Goal: Task Accomplishment & Management: Manage account settings

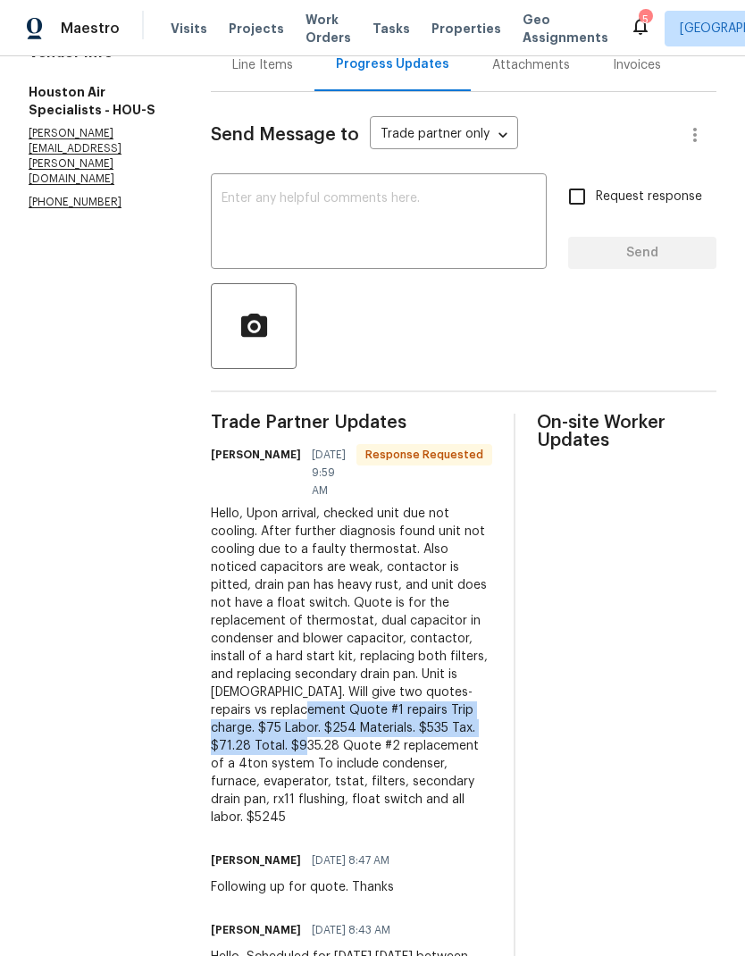
scroll to position [164, 0]
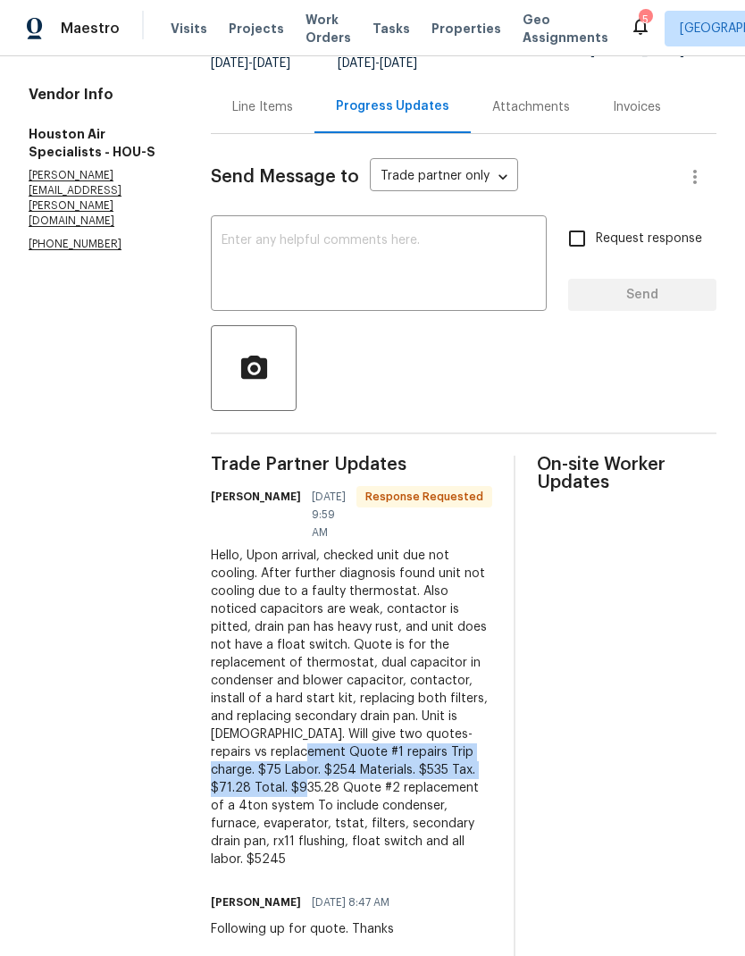
click at [274, 116] on div "Line Items" at bounding box center [262, 107] width 61 height 18
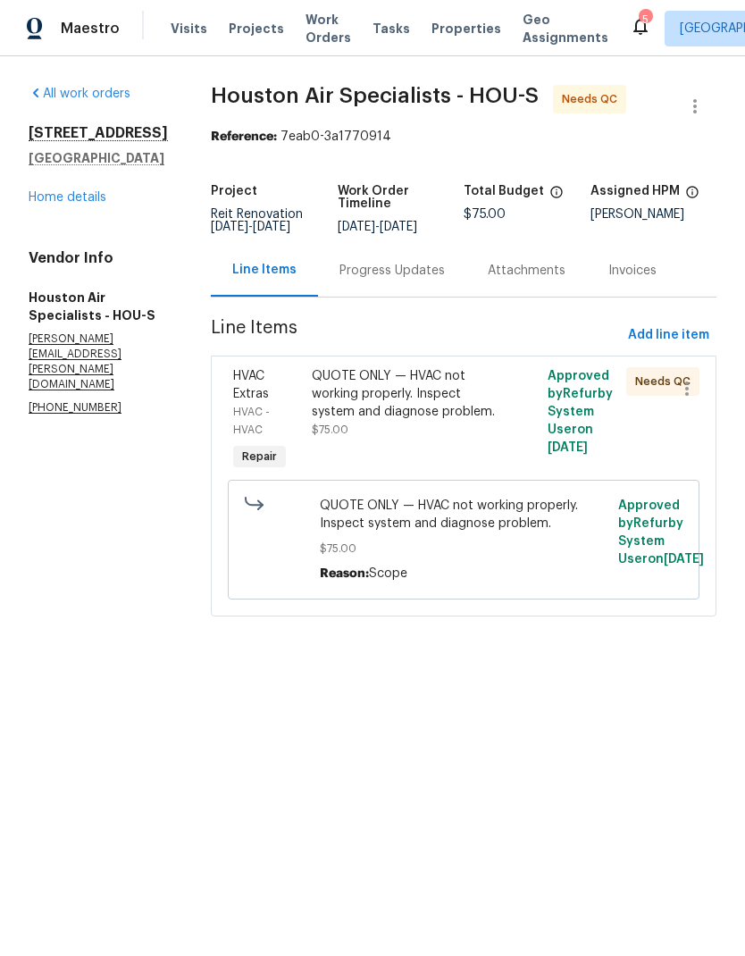
click at [408, 409] on div "QUOTE ONLY — HVAC not working properly. Inspect system and diagnose problem." at bounding box center [405, 394] width 186 height 54
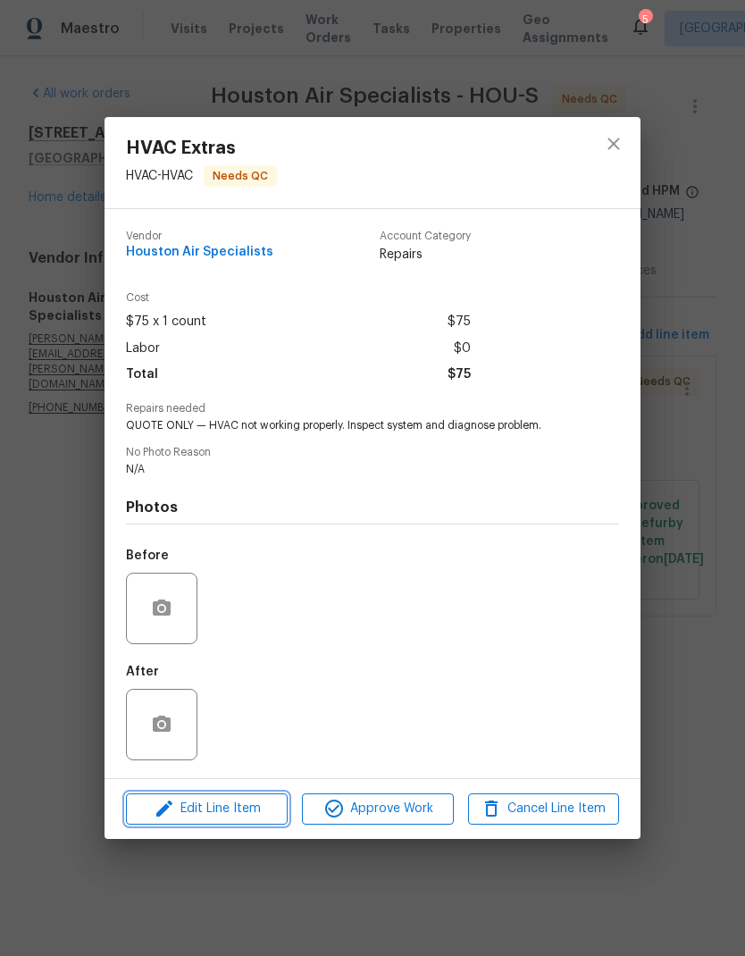
click at [246, 814] on span "Edit Line Item" at bounding box center [206, 809] width 151 height 22
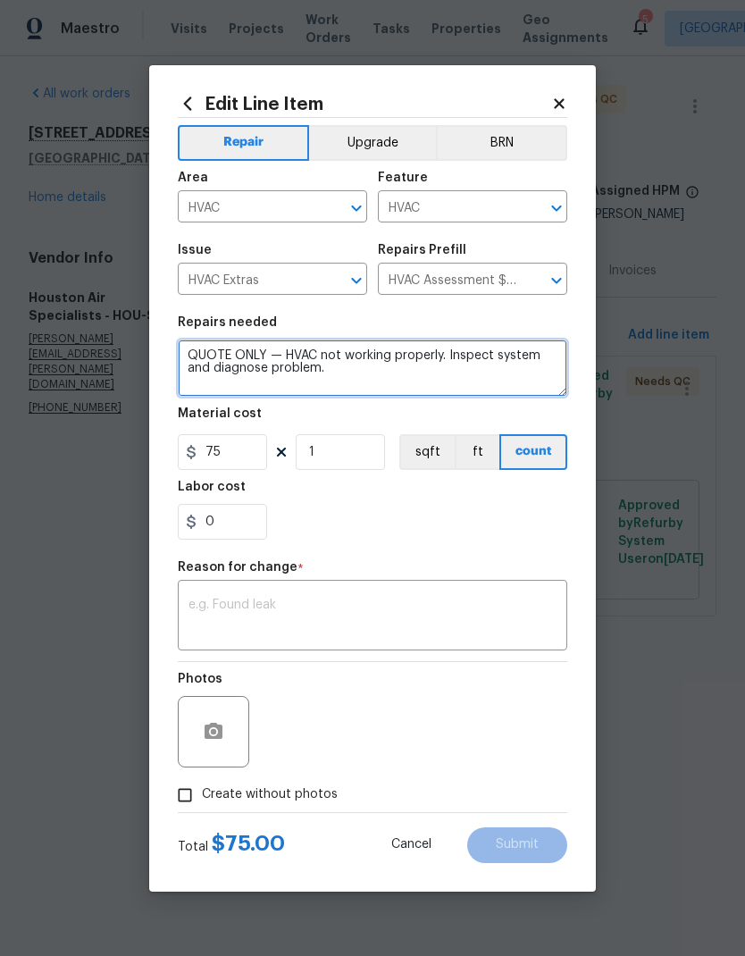
click at [197, 357] on textarea "QUOTE ONLY — HVAC not working properly. Inspect system and diagnose problem." at bounding box center [373, 368] width 390 height 57
click at [197, 356] on textarea "QUOTE ONLY — HVAC not working properly. Inspect system and diagnose problem." at bounding box center [373, 368] width 390 height 57
click at [185, 357] on textarea "QUOTE ONLY — HVAC not working properly. Inspect system and diagnose problem." at bounding box center [373, 368] width 390 height 57
click at [447, 384] on textarea "QUOTE ONLY — HVAC not working properly. Inspect system and diagnose problem." at bounding box center [373, 368] width 390 height 57
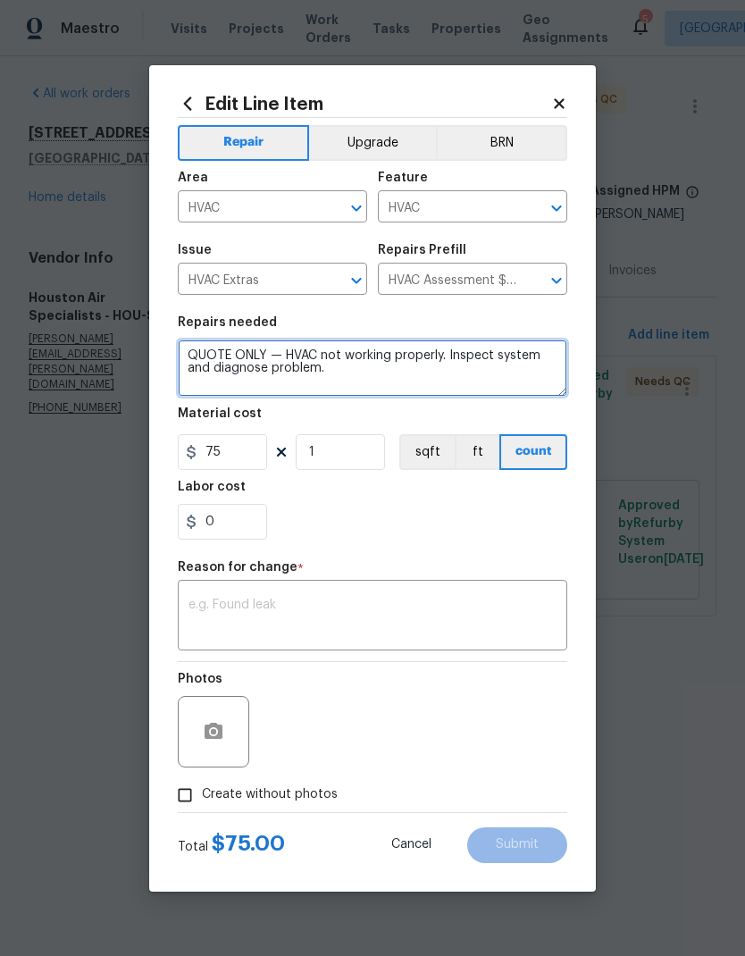
click at [239, 357] on textarea "QUOTE ONLY — HVAC not working properly. Inspect system and diagnose problem." at bounding box center [373, 368] width 390 height 57
paste textarea "Quote #1 repairs Trip charge. $75 Labor. $254 Materials. $535 Tax. $71.28 Total…"
click at [252, 357] on textarea "QUOTE Quote #1 repairs Trip charge. $75 Labor. $254 Materials. $535 Tax. $71.28…" at bounding box center [373, 368] width 390 height 57
click at [251, 357] on textarea "QUOTE Quote #1 repairs Trip charge. $75 Labor. $254 Materials. $535 Tax. $71.28…" at bounding box center [373, 368] width 390 height 57
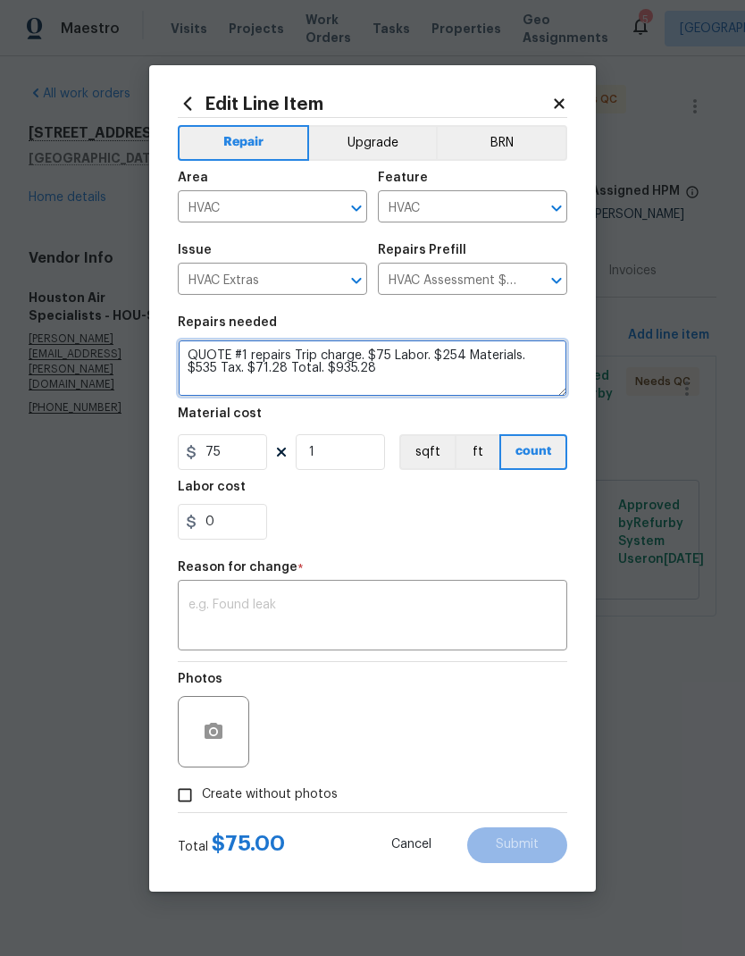
type textarea "QUOTE #1 repairs Trip charge. $75 Labor. $254 Materials. $535 Tax. $71.28 Total…"
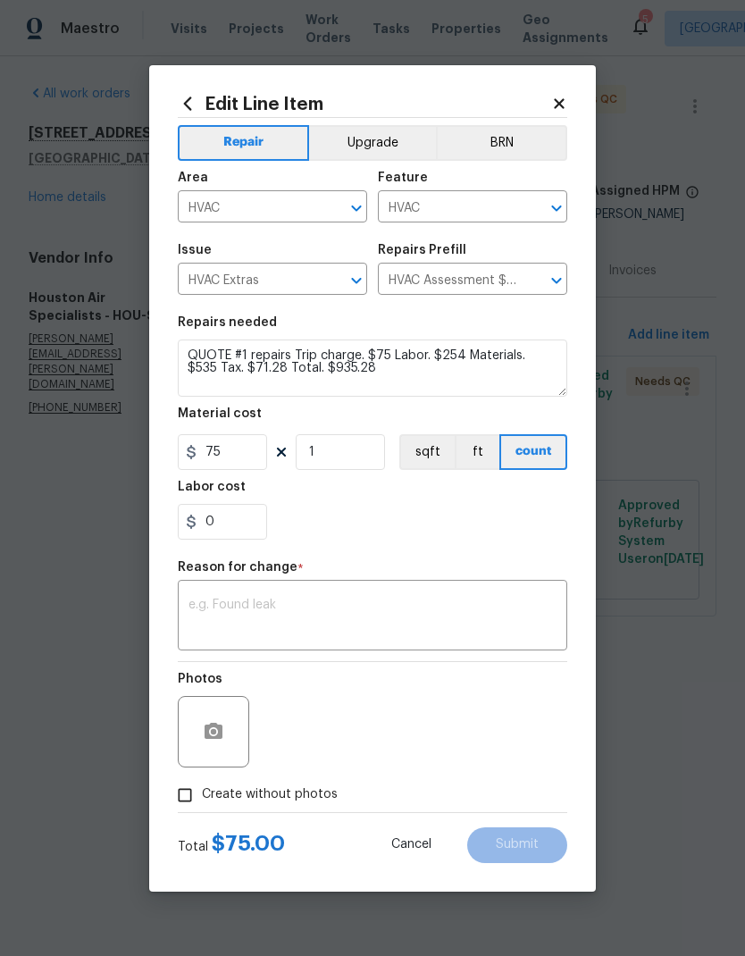
click at [86, 492] on body "Maestro Visits Projects Work Orders Tasks Properties Geo Assignments 5 [GEOGRAP…" at bounding box center [372, 333] width 745 height 667
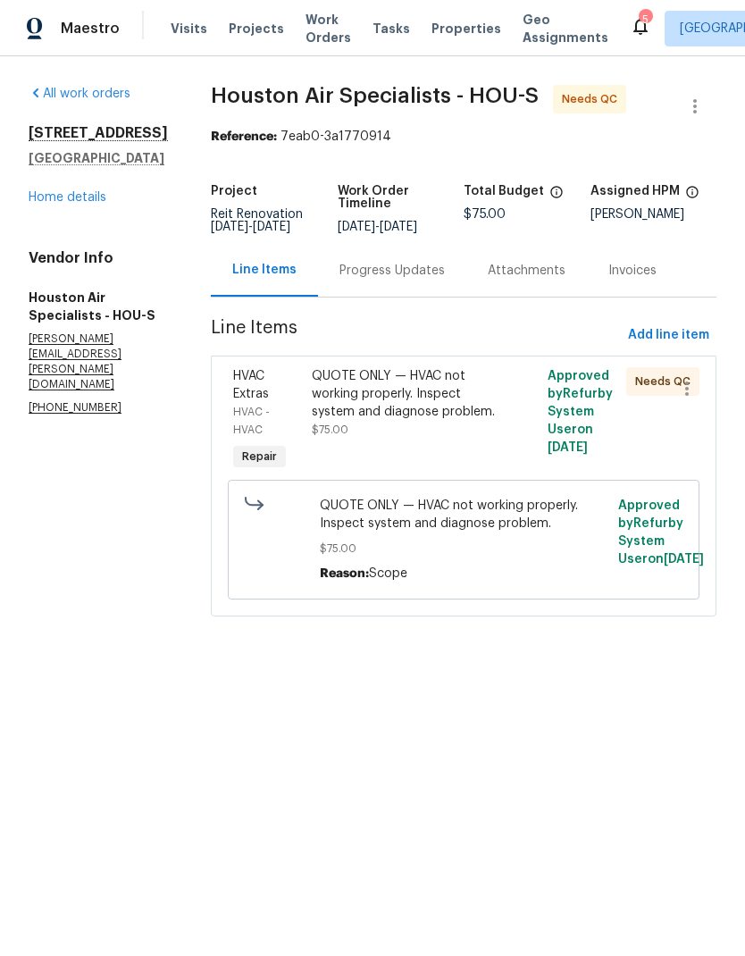
click at [415, 280] on div "Progress Updates" at bounding box center [392, 271] width 105 height 18
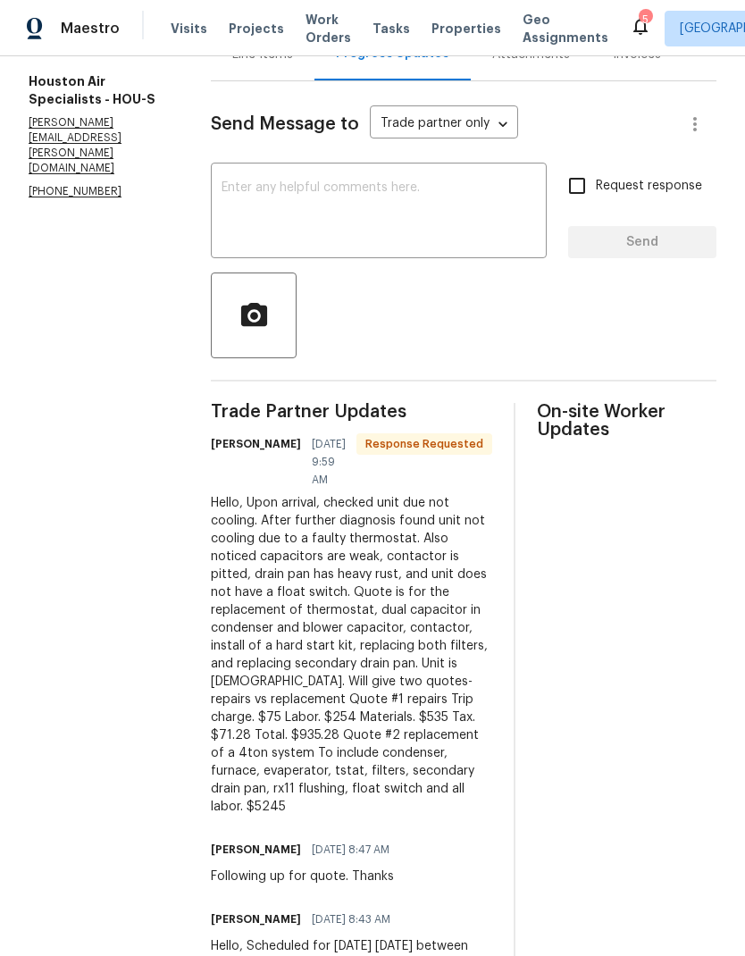
scroll to position [215, 0]
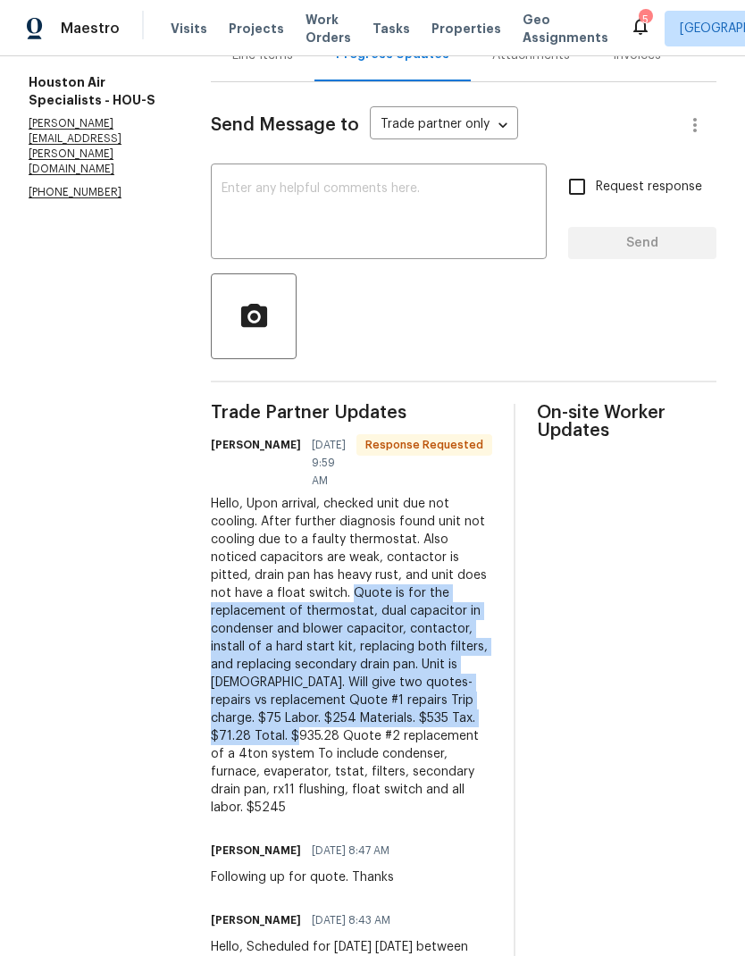
copy div "Quote is for the replacement of thermostat, dual capacitor in condenser and blo…"
click at [289, 64] on div "Line Items" at bounding box center [262, 55] width 61 height 18
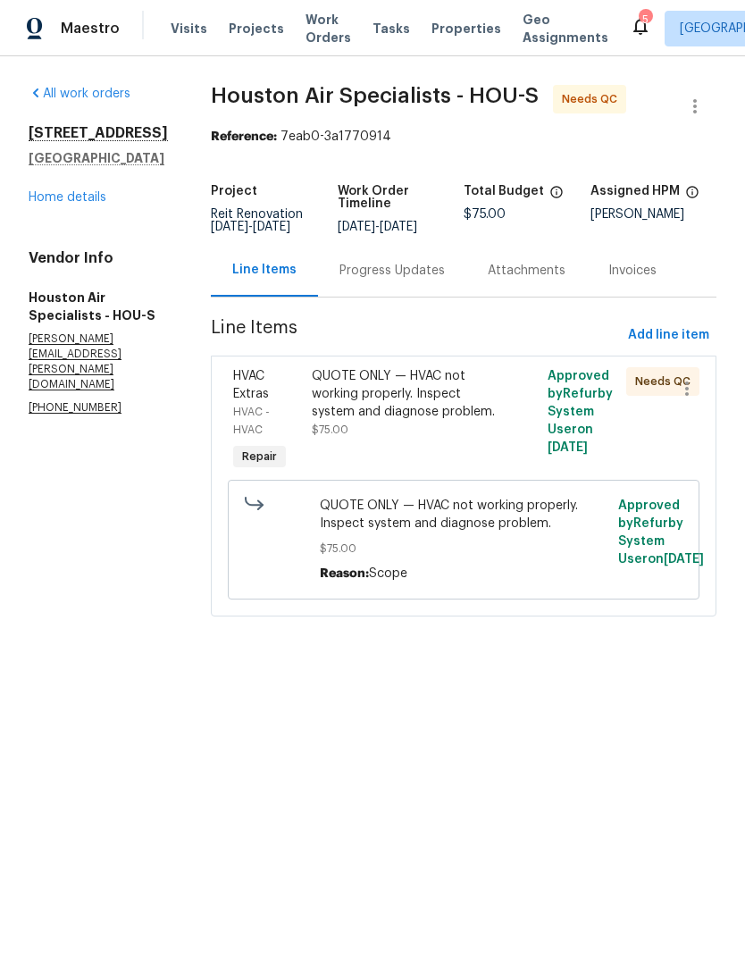
click at [409, 414] on div "QUOTE ONLY — HVAC not working properly. Inspect system and diagnose problem." at bounding box center [405, 394] width 186 height 54
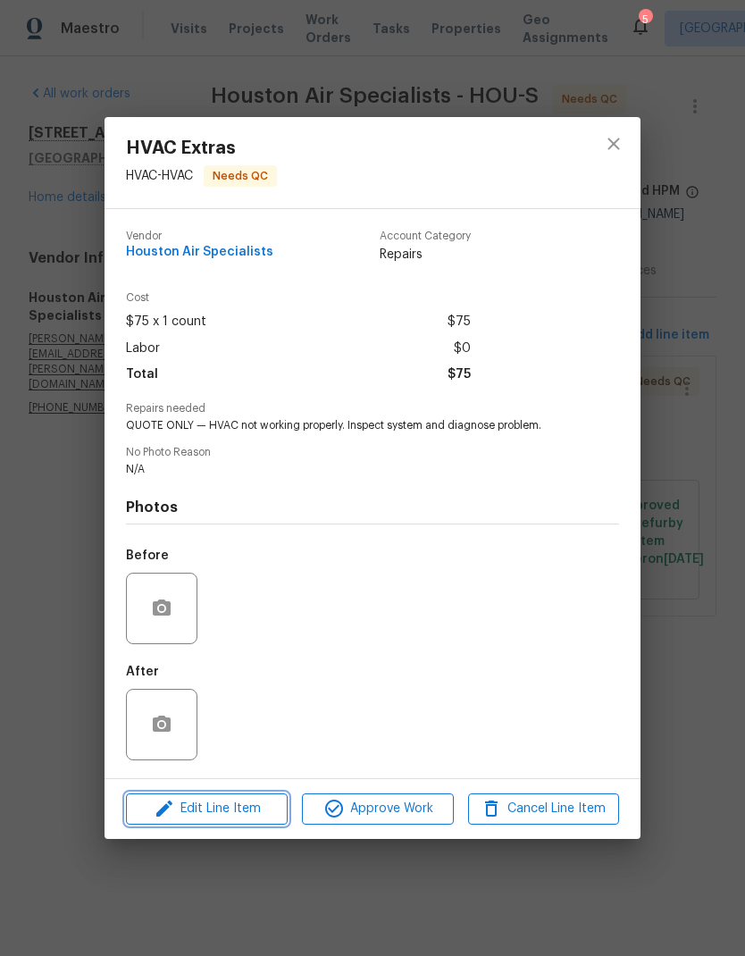
click at [236, 814] on span "Edit Line Item" at bounding box center [206, 809] width 151 height 22
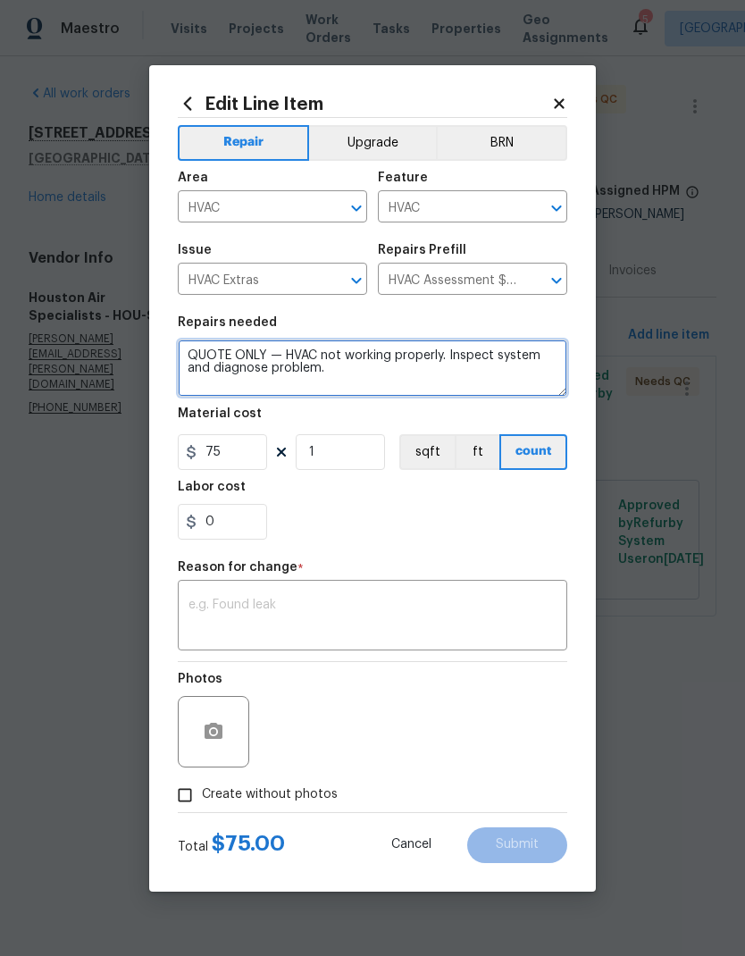
click at [243, 355] on textarea "QUOTE ONLY — HVAC not working properly. Inspect system and diagnose problem." at bounding box center [373, 368] width 390 height 57
click at [194, 361] on textarea "QUOTE ONLY — HVAC not working properly. Inspect system and diagnose problem." at bounding box center [373, 368] width 390 height 57
click at [193, 361] on textarea "QUOTE ONLY — HVAC not working properly. Inspect system and diagnose problem." at bounding box center [373, 368] width 390 height 57
paste textarea "uote is for the replacement of thermostat, dual capacitor in condenser and blow…"
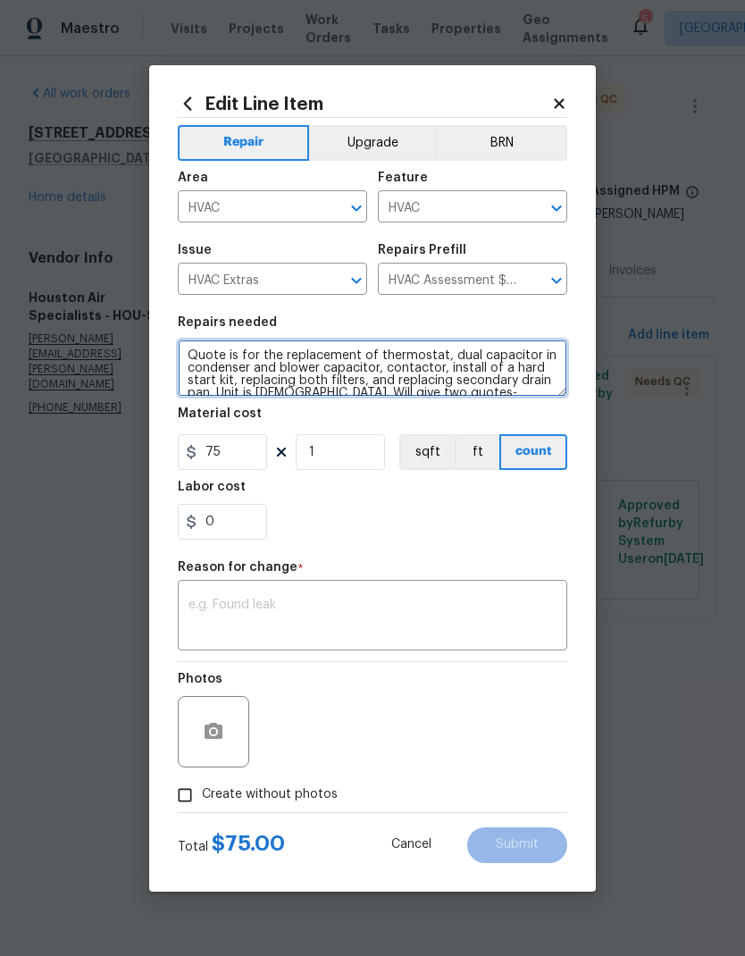
scroll to position [38, 0]
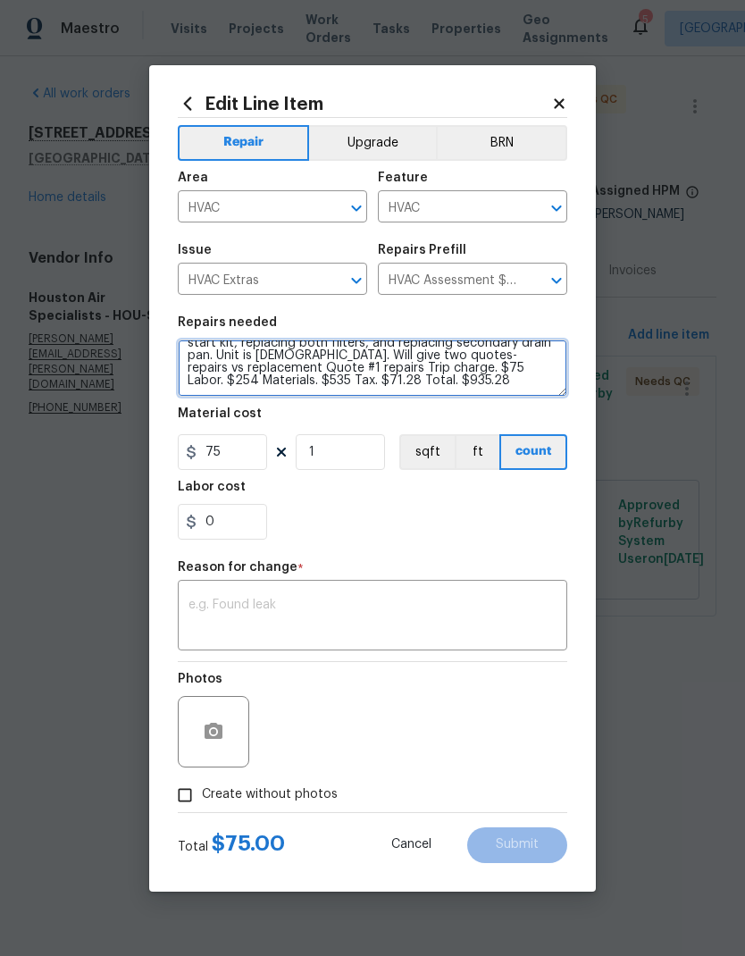
type textarea "Quote is for the replacement of thermostat, dual capacitor in condenser and blo…"
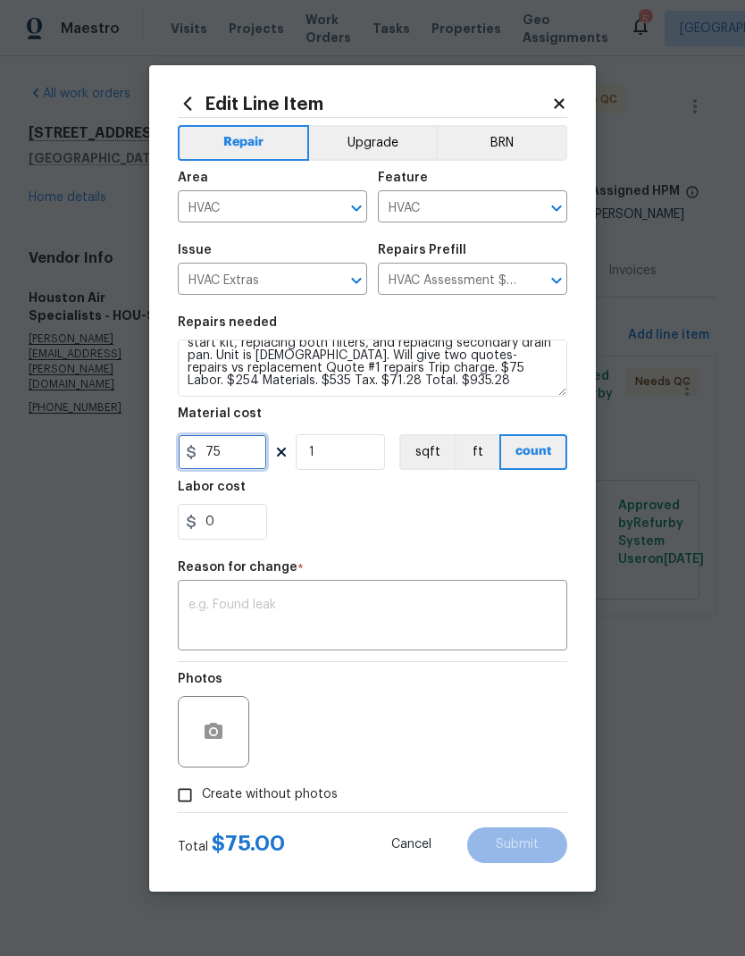
click at [234, 454] on input "75" at bounding box center [222, 452] width 89 height 36
click at [221, 451] on input "75" at bounding box center [222, 452] width 89 height 36
click at [220, 451] on input "75" at bounding box center [222, 452] width 89 height 36
type input "935.28"
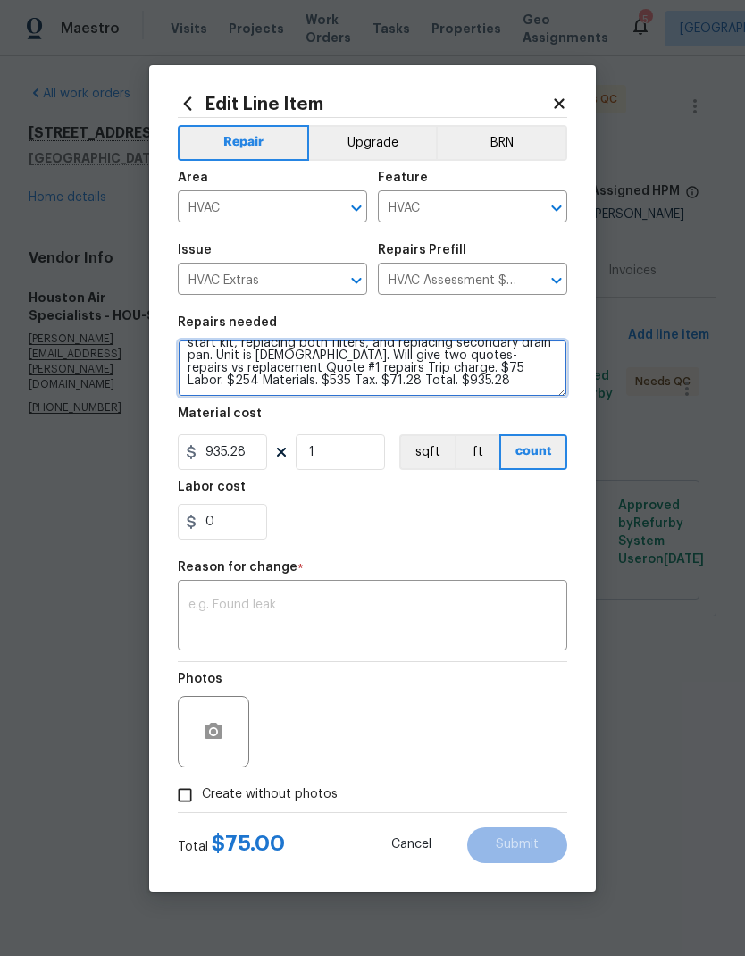
click at [429, 379] on textarea "Quote is for the replacement of thermostat, dual capacitor in condenser and blo…" at bounding box center [373, 368] width 390 height 57
click at [268, 372] on textarea "Quote is for the replacement of thermostat, dual capacitor in condenser and blo…" at bounding box center [373, 368] width 390 height 57
click at [268, 371] on textarea "Quote is for the replacement of thermostat, dual capacitor in condenser and blo…" at bounding box center [373, 368] width 390 height 57
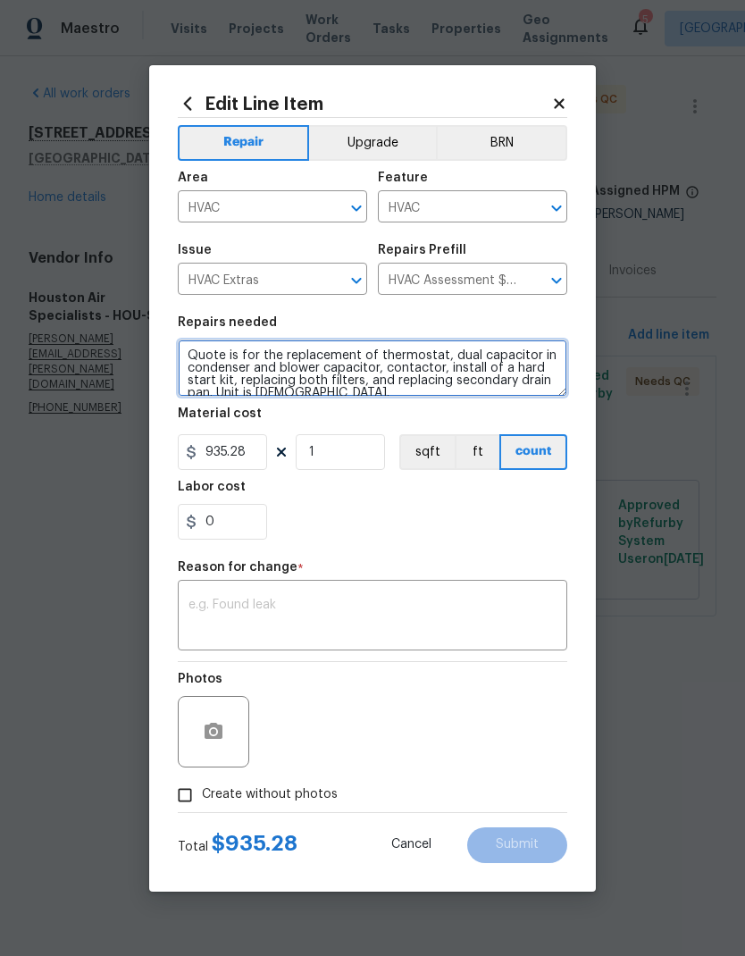
scroll to position [0, 0]
click at [229, 356] on textarea "Quote is for the replacement of thermostat, dual capacitor in condenser and blo…" at bounding box center [373, 368] width 390 height 57
click at [228, 356] on textarea "Quote is for the replacement of thermostat, dual capacitor in condenser and blo…" at bounding box center [373, 368] width 390 height 57
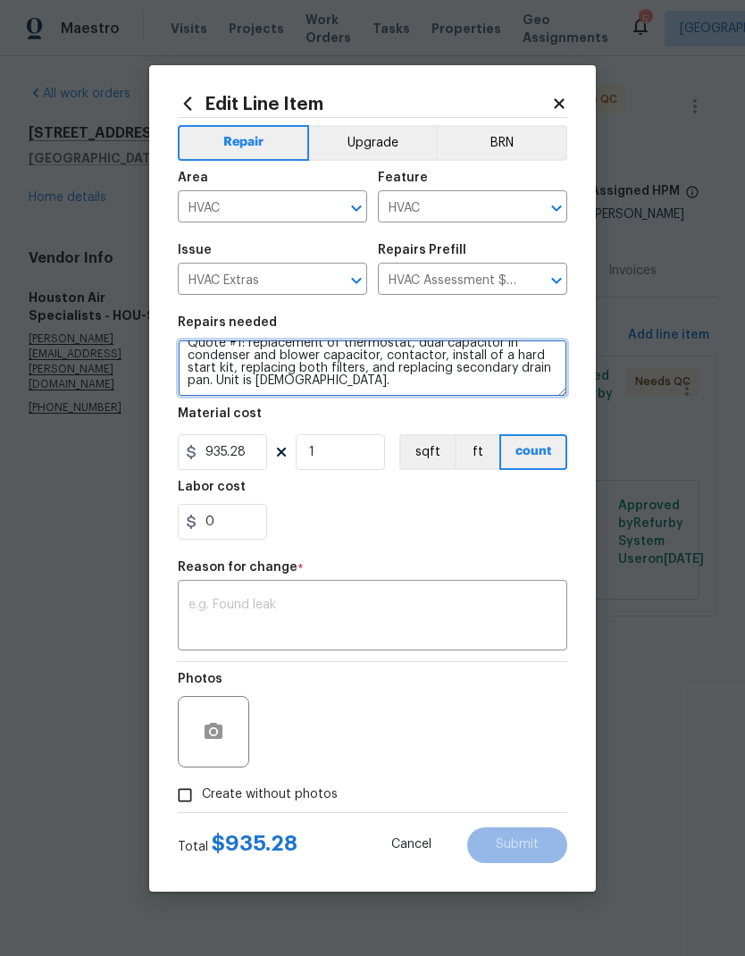
scroll to position [13, 0]
type textarea "Quote #1: replacement of thermostat, dual capacitor in condenser and blower cap…"
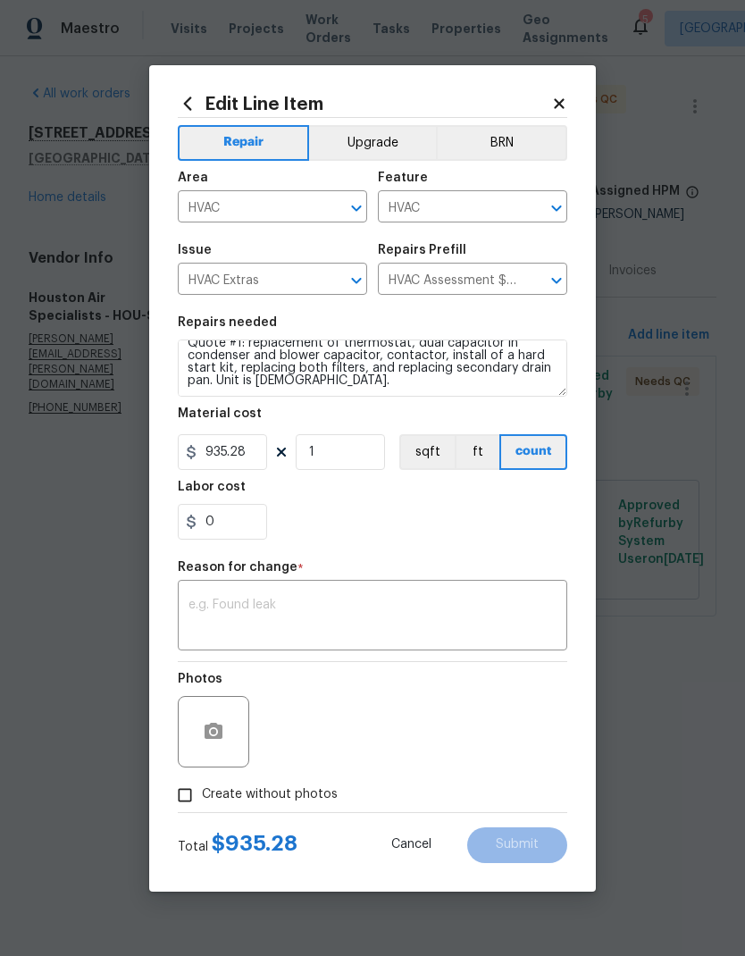
click at [456, 524] on div "0" at bounding box center [373, 522] width 390 height 36
click at [340, 615] on textarea at bounding box center [373, 618] width 368 height 38
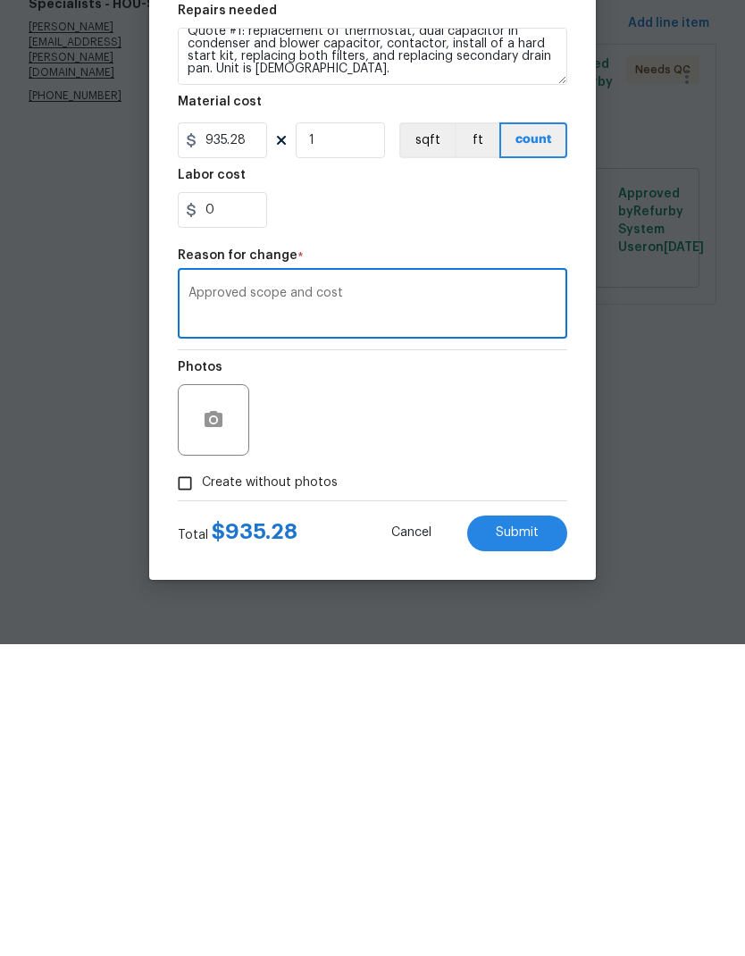
type textarea "Approved scope and cost"
click at [523, 662] on div "Photos" at bounding box center [373, 720] width 390 height 116
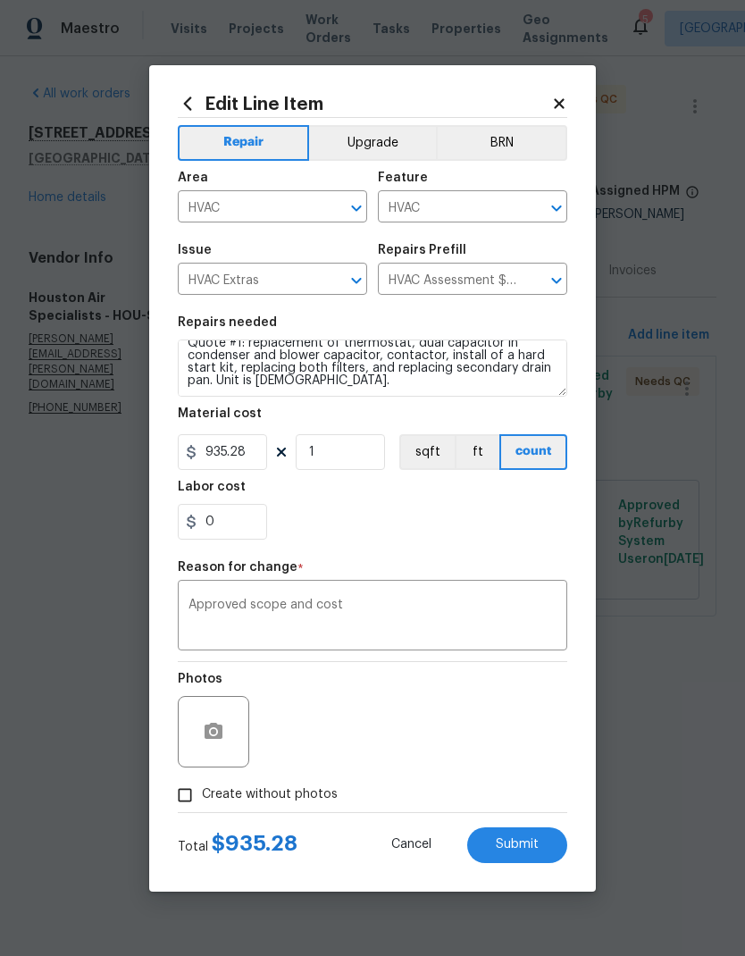
click at [535, 846] on span "Submit" at bounding box center [517, 844] width 43 height 13
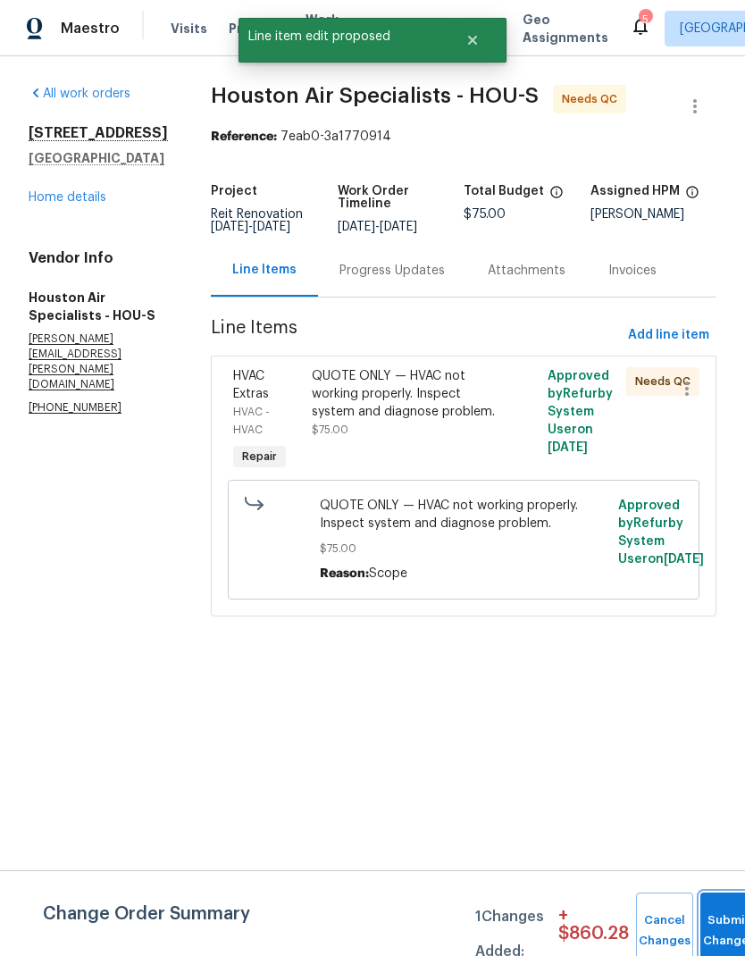
click at [718, 916] on button "Submit Changes" at bounding box center [729, 931] width 57 height 77
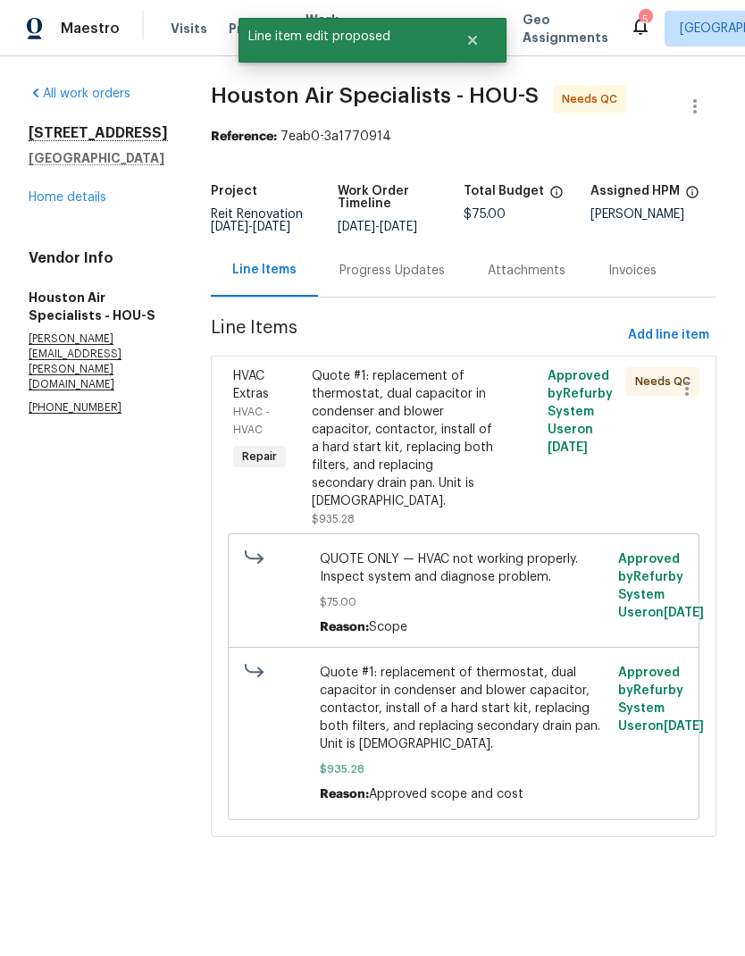
click at [401, 280] on div "Progress Updates" at bounding box center [392, 271] width 105 height 18
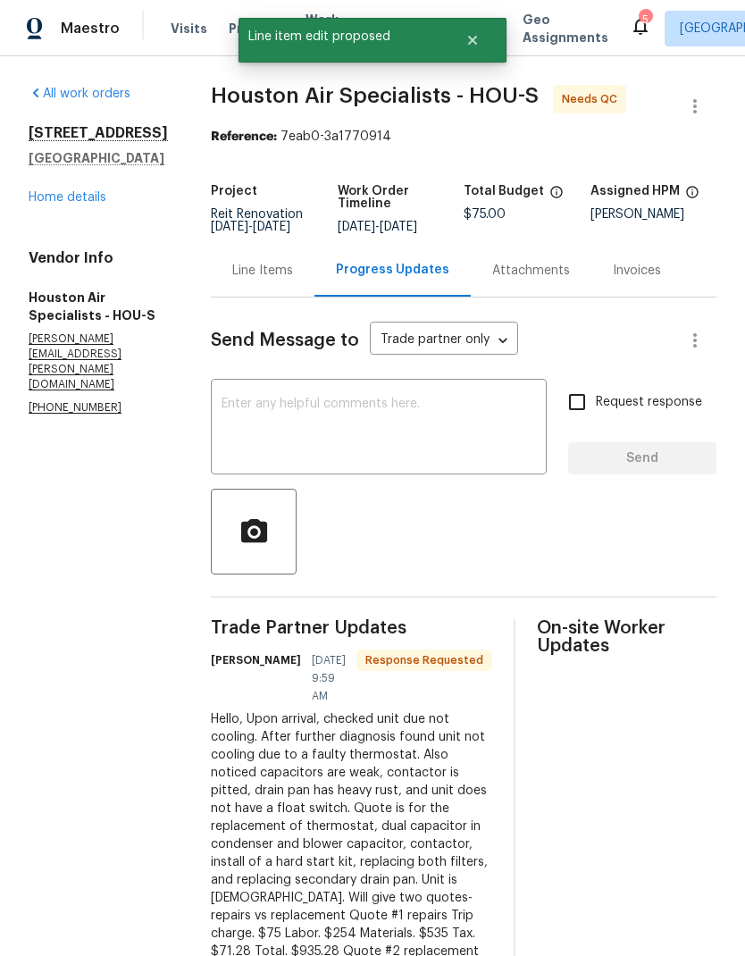
click at [385, 432] on textarea at bounding box center [379, 429] width 315 height 63
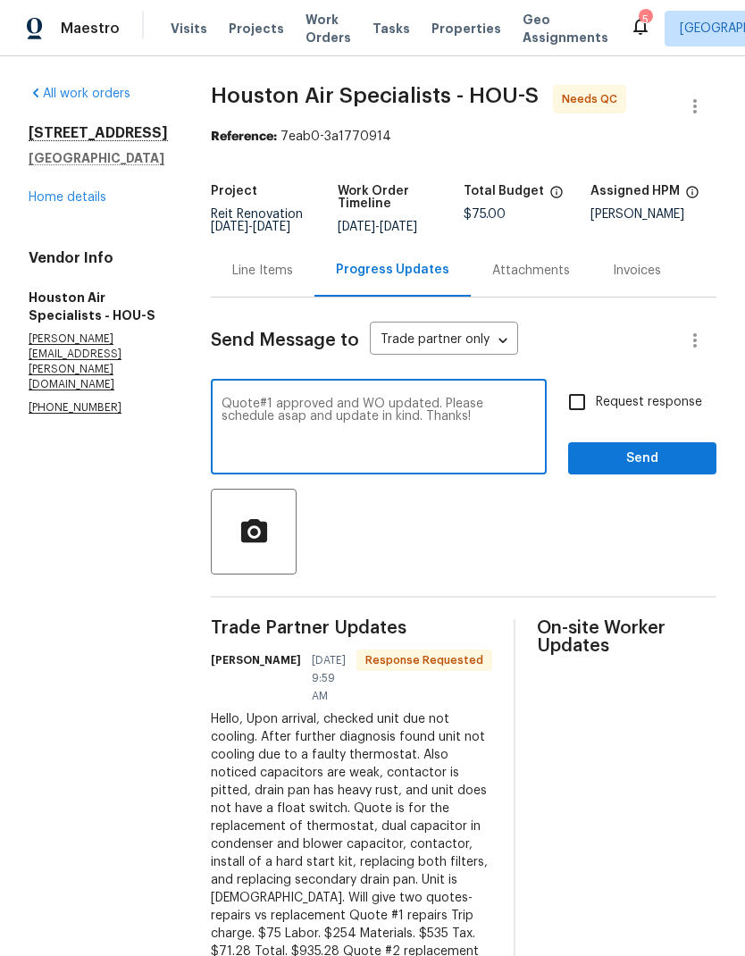
type textarea "Quote#1 approved and WO updated. Please schedule asap and update in kind. Thank…"
click at [574, 421] on input "Request response" at bounding box center [577, 402] width 38 height 38
checkbox input "true"
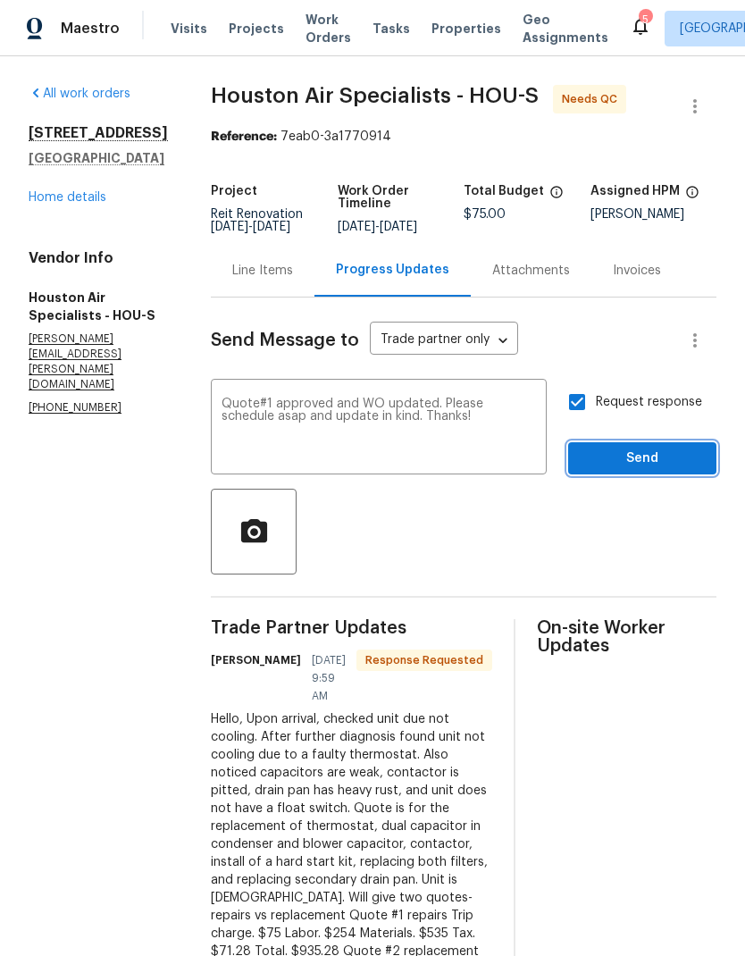
click at [644, 470] on span "Send" at bounding box center [643, 459] width 120 height 22
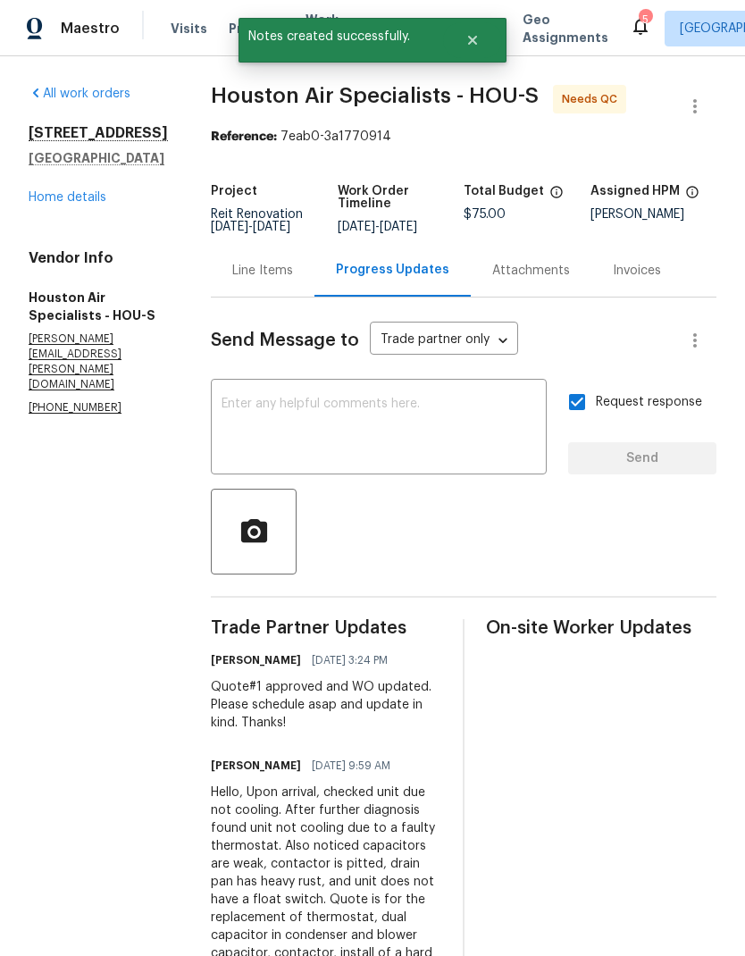
click at [272, 279] on div "Line Items" at bounding box center [262, 271] width 61 height 18
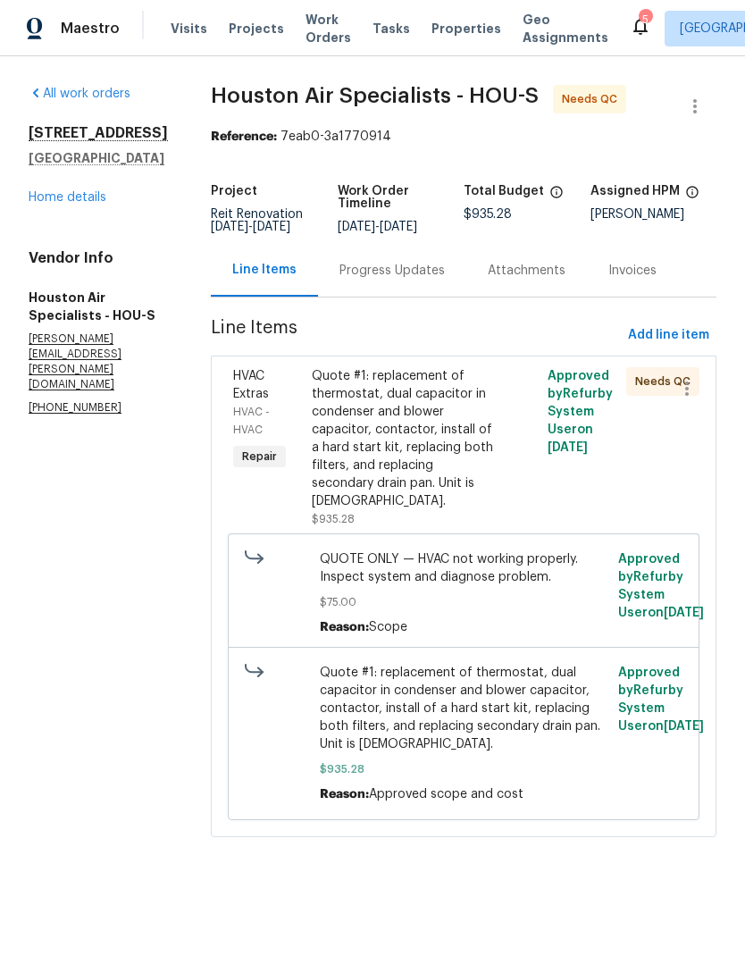
click at [73, 204] on link "Home details" at bounding box center [68, 197] width 78 height 13
